Goal: Find specific page/section: Find specific page/section

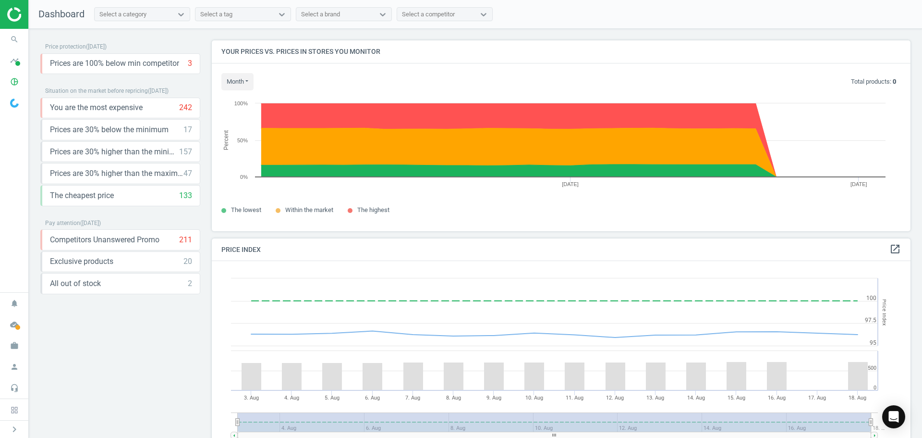
scroll to position [236, 707]
click at [10, 42] on icon "search" at bounding box center [14, 39] width 18 height 18
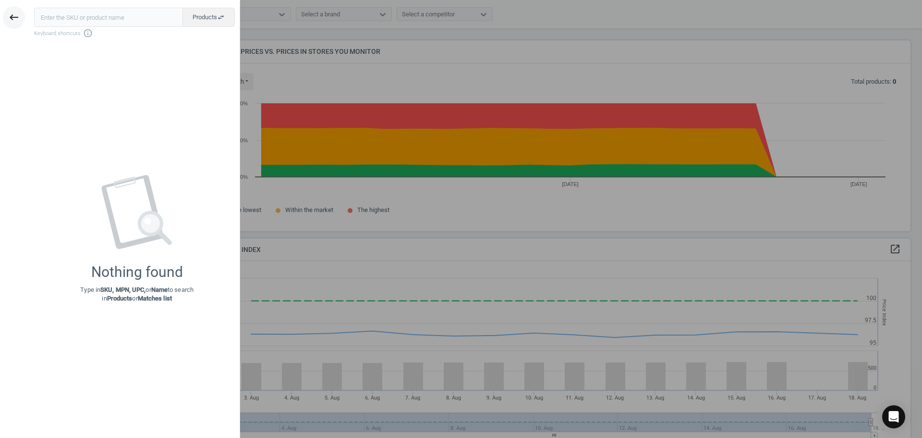
click at [23, 11] on button "keyboard_backspace" at bounding box center [14, 17] width 22 height 23
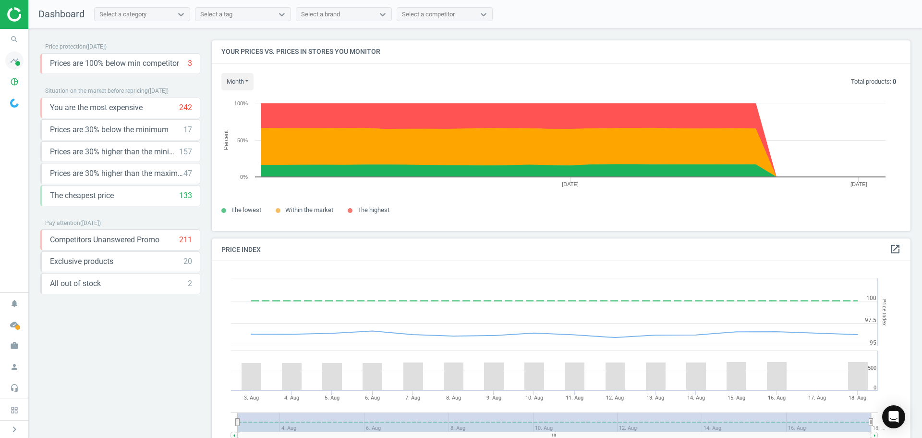
click at [11, 66] on icon "timeline" at bounding box center [14, 60] width 18 height 18
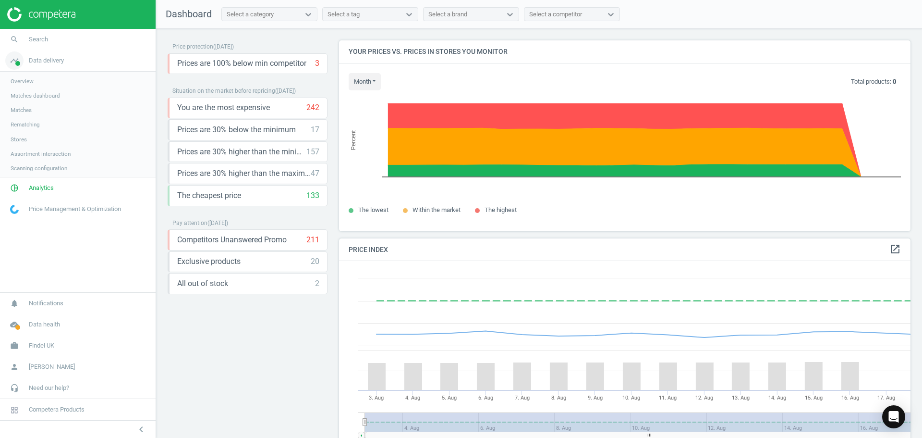
scroll to position [236, 579]
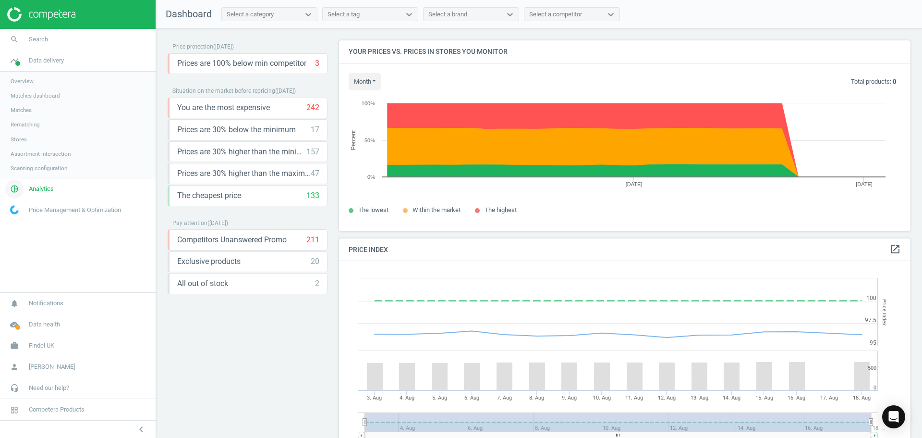
click at [27, 188] on span "pie_chart_outlined" at bounding box center [14, 188] width 29 height 21
click at [27, 116] on span "Products" at bounding box center [22, 117] width 23 height 8
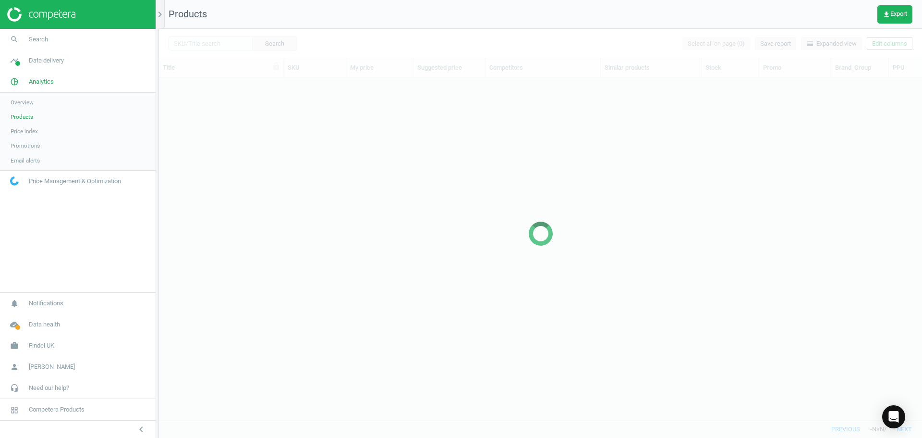
scroll to position [328, 756]
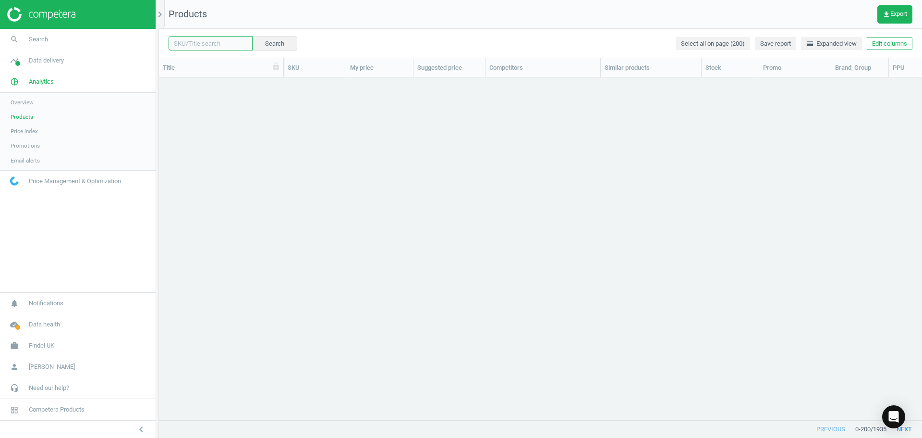
click at [212, 47] on input "text" at bounding box center [211, 43] width 84 height 14
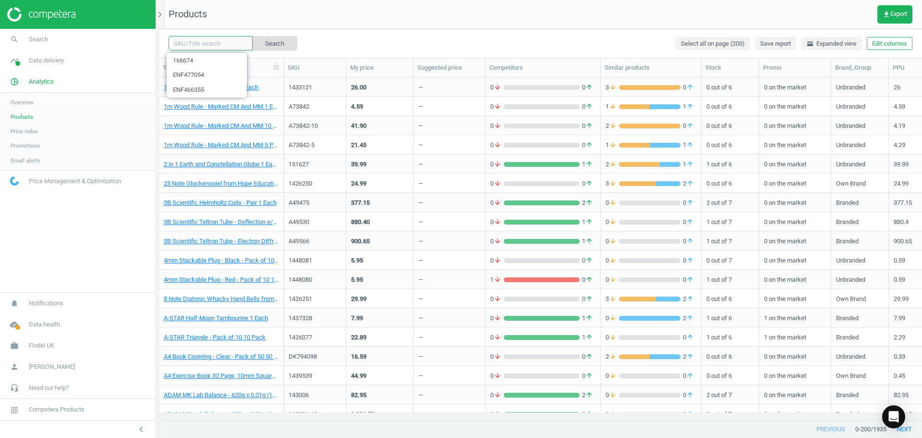
paste input "END273565"
click at [264, 46] on button "Search" at bounding box center [274, 43] width 45 height 14
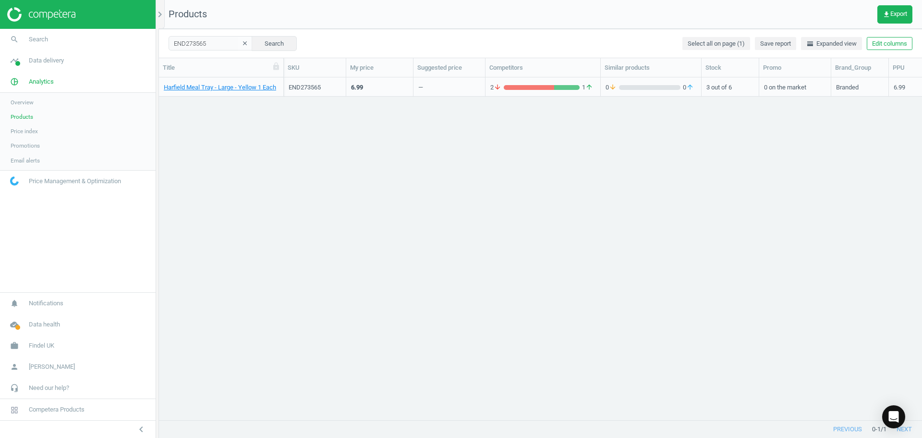
click at [317, 88] on div "END273565" at bounding box center [315, 87] width 52 height 9
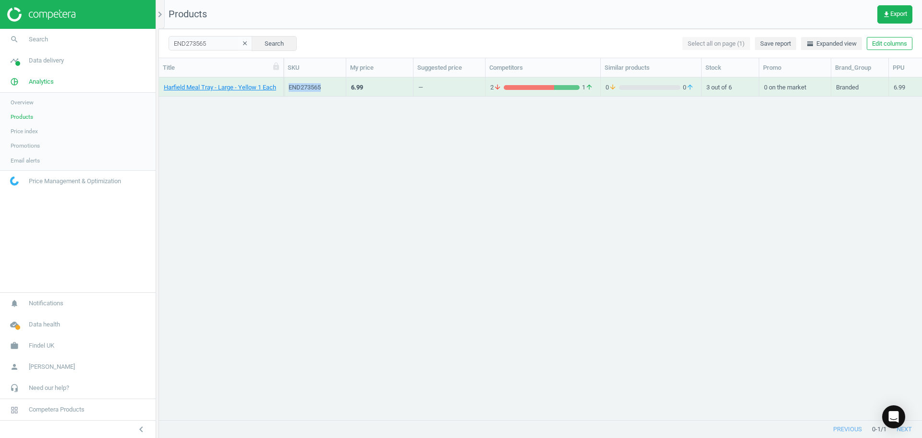
click at [317, 88] on div "END273565" at bounding box center [315, 87] width 52 height 9
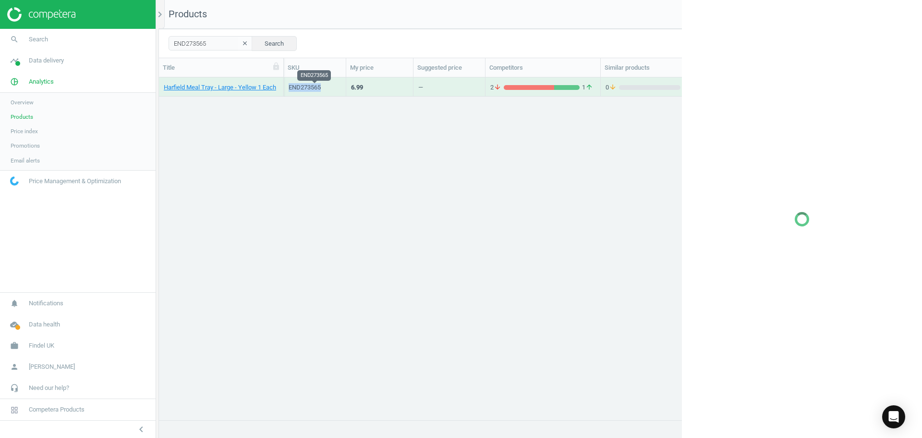
click at [317, 88] on div "END273565" at bounding box center [315, 87] width 52 height 9
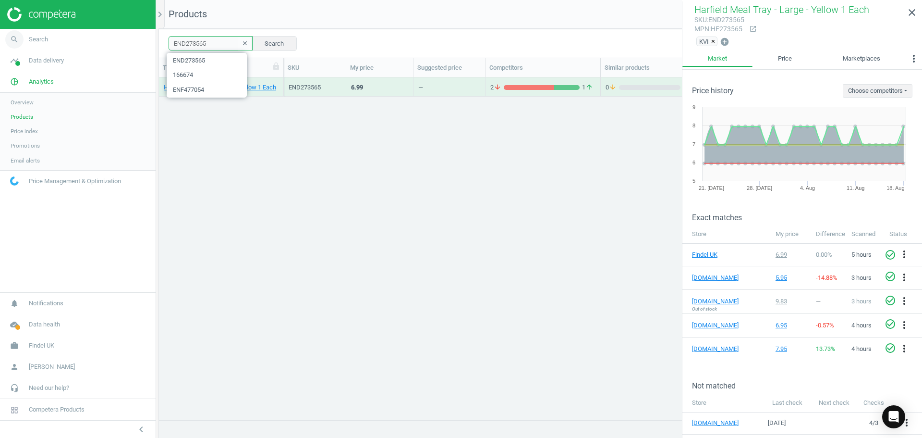
drag, startPoint x: 209, startPoint y: 40, endPoint x: 145, endPoint y: 42, distance: 64.9
click at [145, 42] on section "search Search timeline Data delivery Overview Matches dashboard Matches Rematch…" at bounding box center [461, 219] width 922 height 438
paste input "485816"
type input "END485816"
click at [255, 43] on button "Search" at bounding box center [274, 43] width 45 height 14
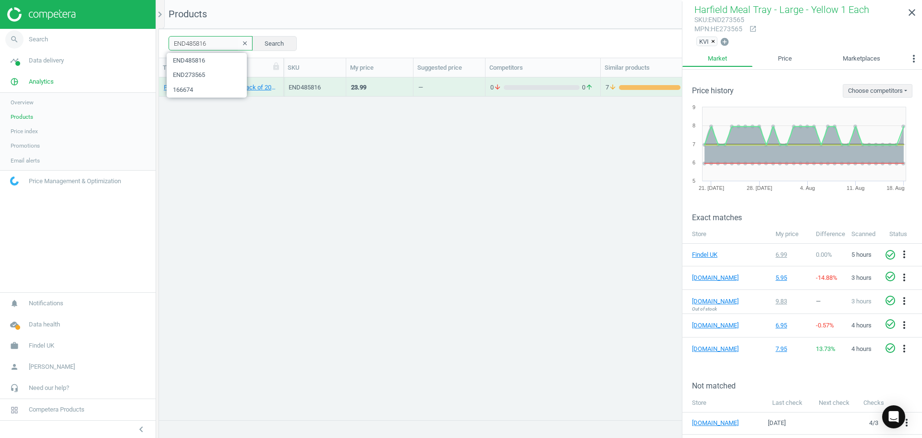
drag, startPoint x: 223, startPoint y: 37, endPoint x: 131, endPoint y: 38, distance: 92.3
click at [131, 38] on section "search Search timeline Data delivery Overview Matches dashboard Matches Rematch…" at bounding box center [461, 219] width 922 height 438
click at [268, 43] on button "Search" at bounding box center [274, 43] width 45 height 14
click at [312, 86] on div "END485816" at bounding box center [315, 87] width 52 height 9
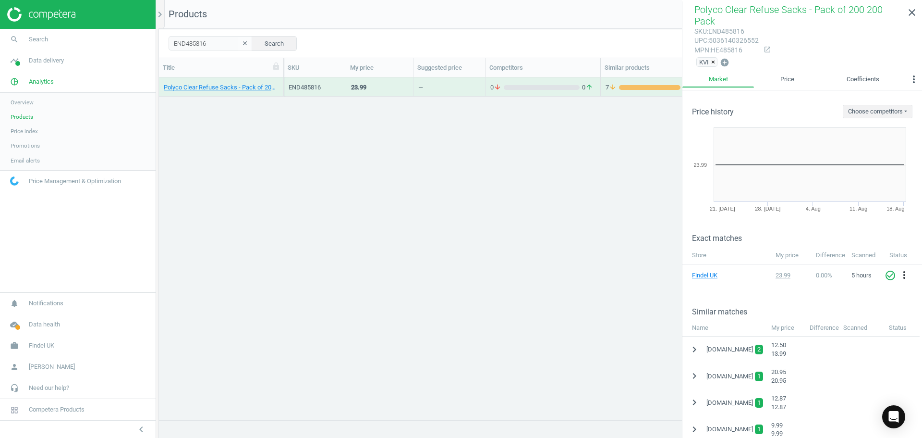
scroll to position [48, 0]
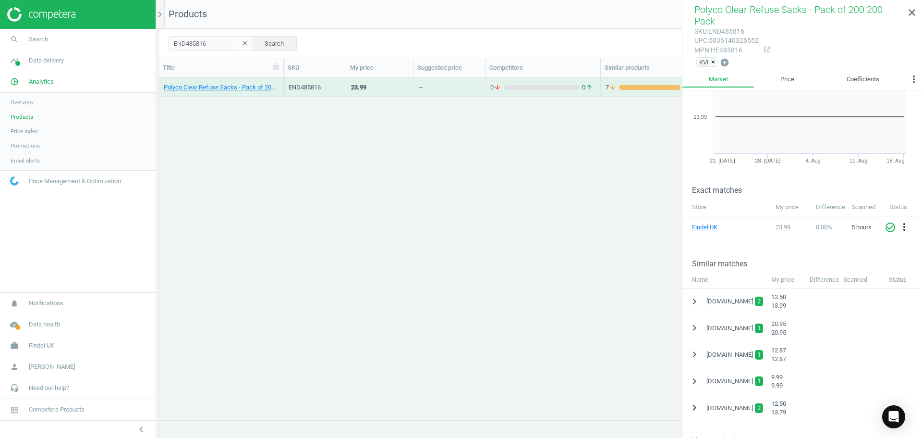
click at [696, 402] on icon "chevron_right" at bounding box center [695, 408] width 12 height 12
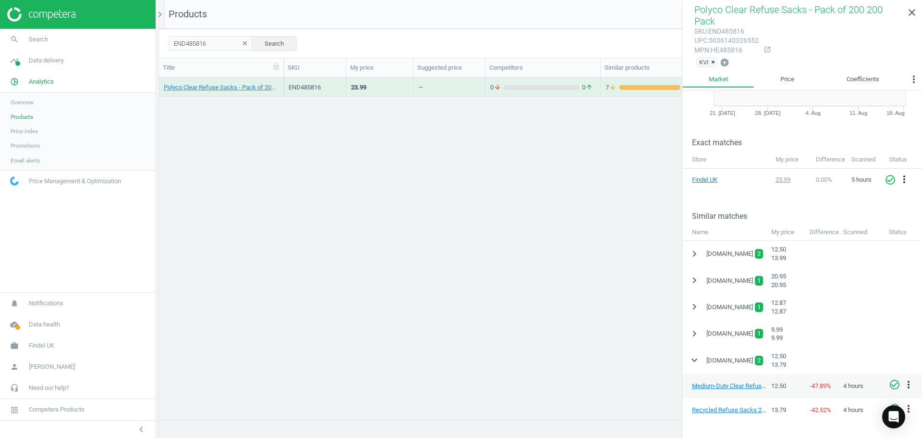
scroll to position [96, 0]
